Goal: Navigation & Orientation: Find specific page/section

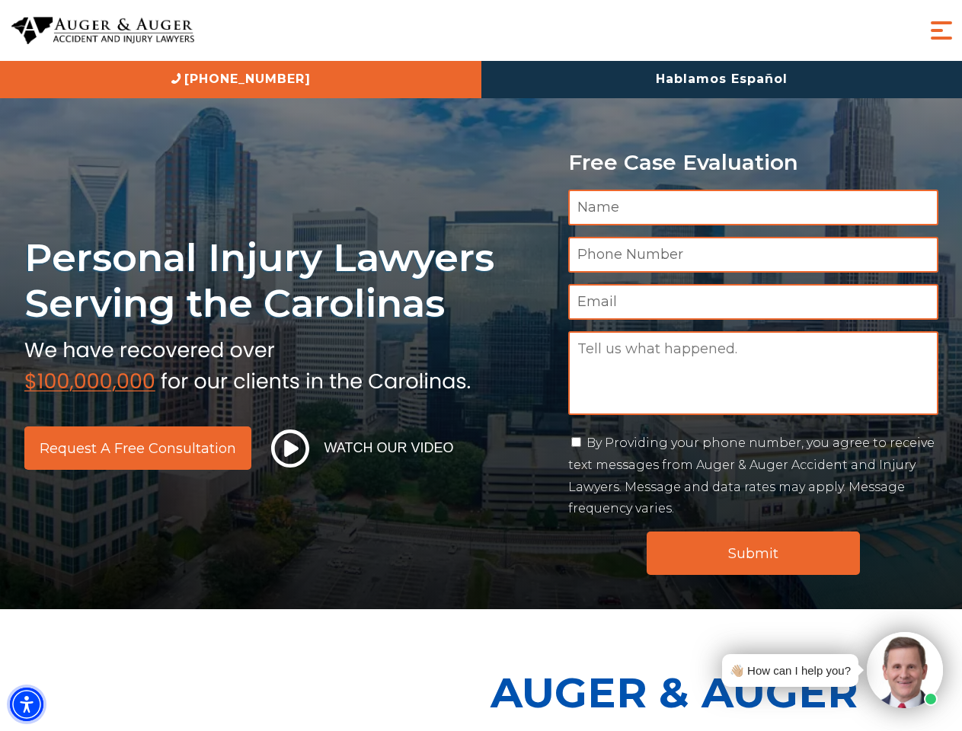
click at [27, 704] on img "Accessibility Menu" at bounding box center [27, 705] width 34 height 34
